Goal: Task Accomplishment & Management: Manage account settings

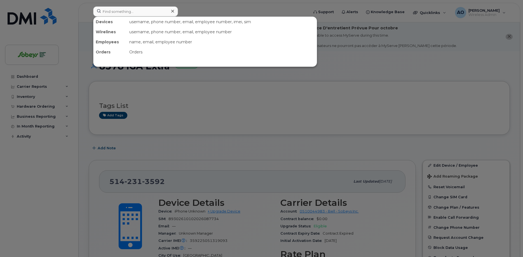
scroll to position [86, 0]
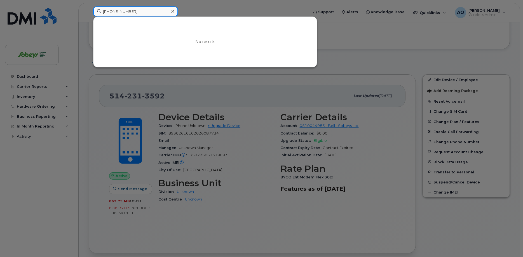
click at [128, 13] on input "709-714-1576" at bounding box center [135, 11] width 85 height 10
drag, startPoint x: 136, startPoint y: 12, endPoint x: 70, endPoint y: 8, distance: 66.2
click at [93, 8] on input "709-714-1576" at bounding box center [135, 11] width 85 height 10
type input "482"
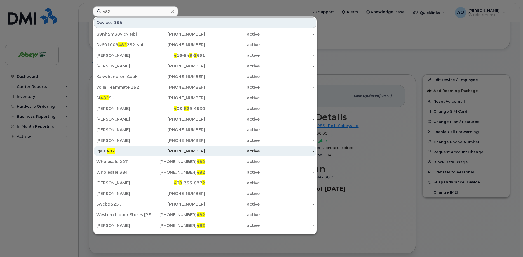
click at [109, 151] on span "482" at bounding box center [111, 151] width 8 height 5
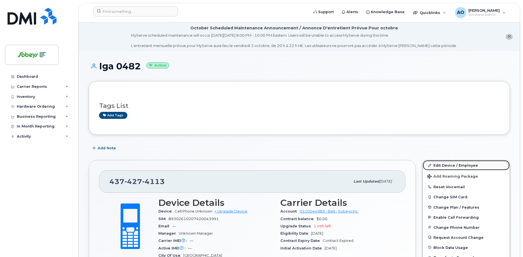
click at [472, 164] on link "Edit Device / Employee" at bounding box center [466, 165] width 87 height 10
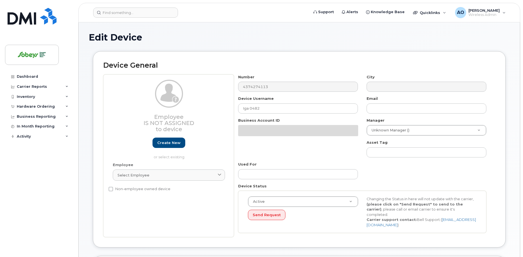
select select "17270599"
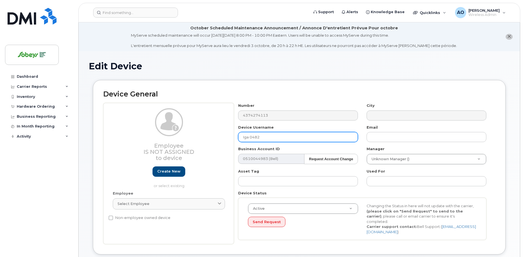
click at [262, 136] on input "Iga 0482" at bounding box center [298, 137] width 120 height 10
drag, startPoint x: 253, startPoint y: 137, endPoint x: 228, endPoint y: 136, distance: 24.9
click at [238, 136] on input "Iga 0482" at bounding box center [298, 137] width 120 height 10
type input "482 IGA"
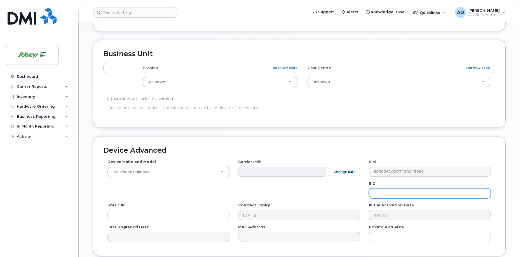
scroll to position [264, 0]
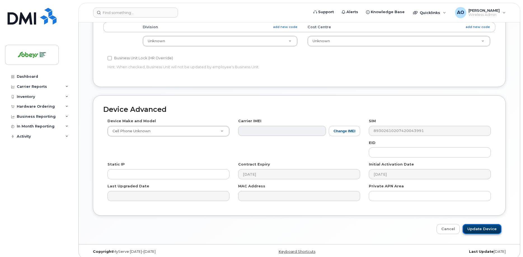
click at [486, 226] on input "Update Device" at bounding box center [482, 229] width 39 height 10
type input "Saving..."
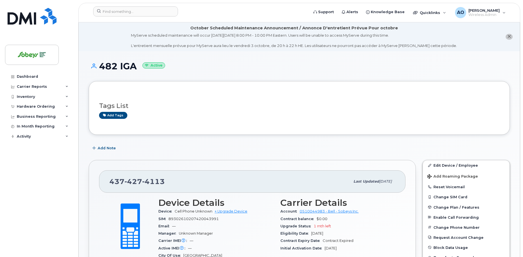
click at [159, 183] on div "437 427 4113" at bounding box center [229, 182] width 241 height 12
drag, startPoint x: 153, startPoint y: 183, endPoint x: 147, endPoint y: 183, distance: 5.3
click at [147, 183] on span "4113" at bounding box center [153, 182] width 23 height 8
drag, startPoint x: 122, startPoint y: 183, endPoint x: 115, endPoint y: 183, distance: 7.3
click at [115, 183] on span "437 427 4113" at bounding box center [136, 182] width 55 height 8
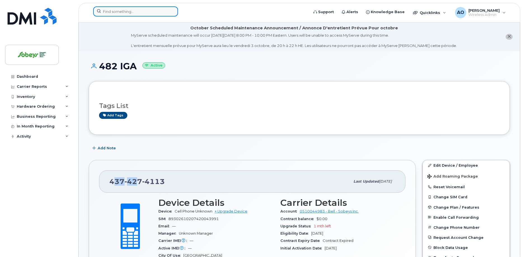
click at [119, 15] on input at bounding box center [135, 11] width 85 height 10
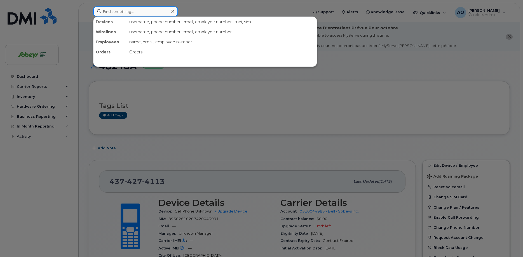
paste input "4379615467"
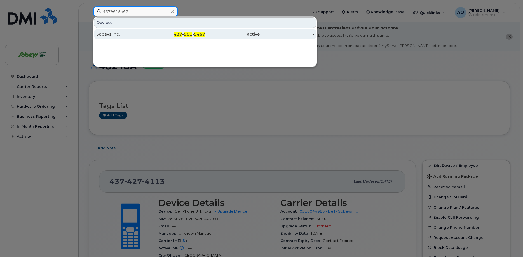
type input "4379615467"
click at [117, 35] on div "Sobeys Inc." at bounding box center [123, 34] width 55 height 6
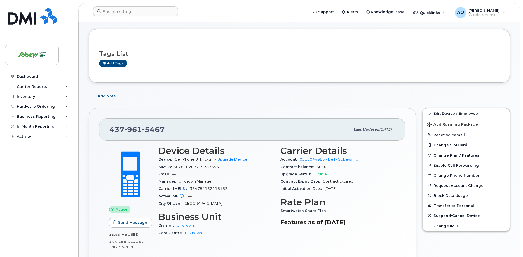
scroll to position [109, 0]
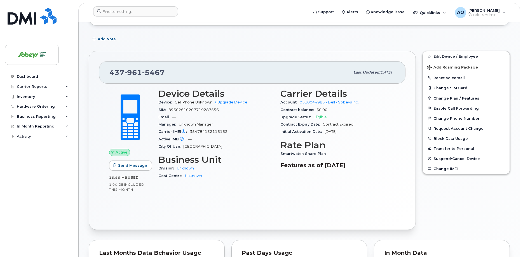
drag, startPoint x: 281, startPoint y: 154, endPoint x: 290, endPoint y: 154, distance: 9.5
click at [283, 154] on span "Smartwatch Share Plan" at bounding box center [305, 154] width 49 height 4
drag, startPoint x: 290, startPoint y: 154, endPoint x: 302, endPoint y: 154, distance: 11.2
click at [302, 154] on span "Smartwatch Share Plan" at bounding box center [305, 154] width 49 height 4
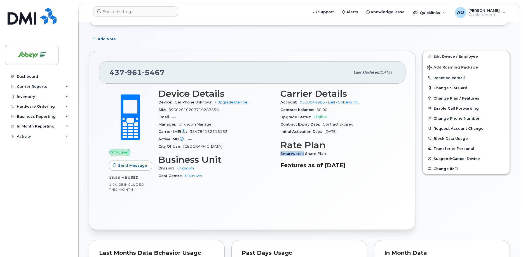
drag, startPoint x: 303, startPoint y: 153, endPoint x: 281, endPoint y: 153, distance: 21.6
click at [281, 153] on span "Smartwatch Share Plan" at bounding box center [305, 154] width 49 height 4
copy span "Smartwatch"
click at [326, 153] on span "Smartwatch Share Plan" at bounding box center [305, 154] width 49 height 4
drag, startPoint x: 325, startPoint y: 154, endPoint x: 281, endPoint y: 154, distance: 43.7
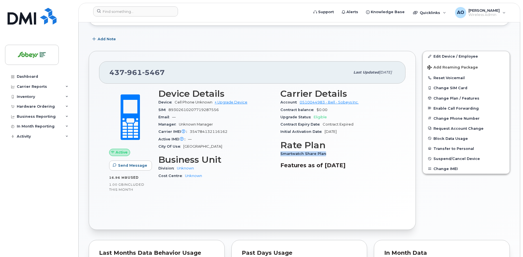
click at [281, 154] on span "Smartwatch Share Plan" at bounding box center [305, 154] width 49 height 4
copy span "Smartwatch Share Plan"
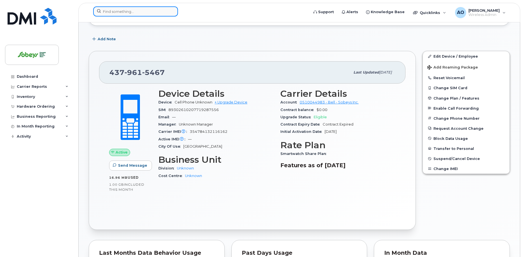
click at [137, 15] on input at bounding box center [135, 11] width 85 height 10
paste input "4035892482"
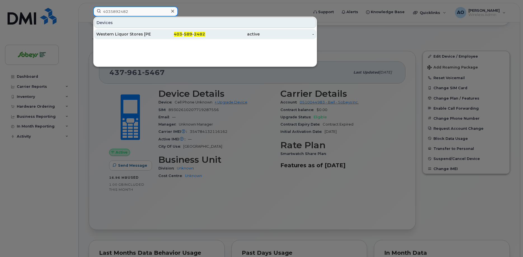
type input "4035892482"
click at [132, 35] on div "Western Liquor Stores [PERSON_NAME]" at bounding box center [123, 34] width 55 height 6
